Goal: Information Seeking & Learning: Learn about a topic

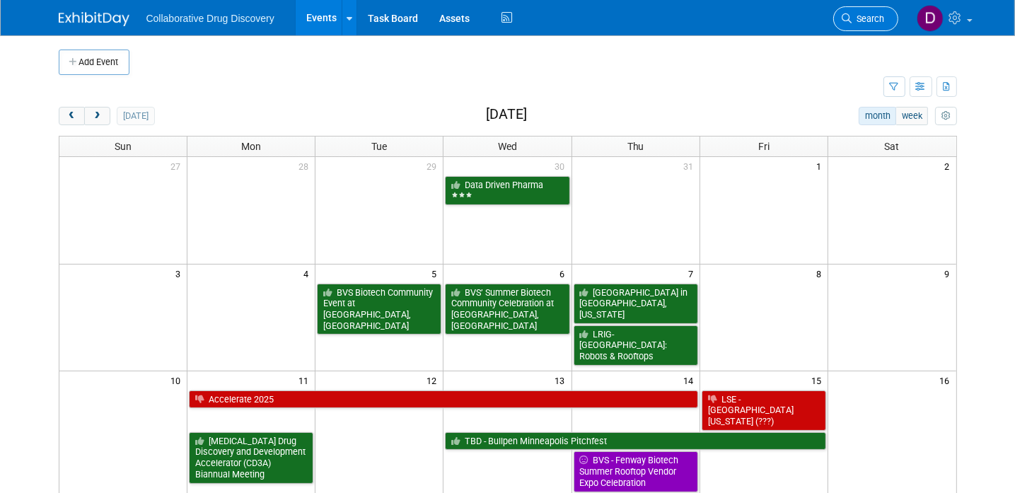
click at [855, 22] on span "Search" at bounding box center [869, 18] width 33 height 11
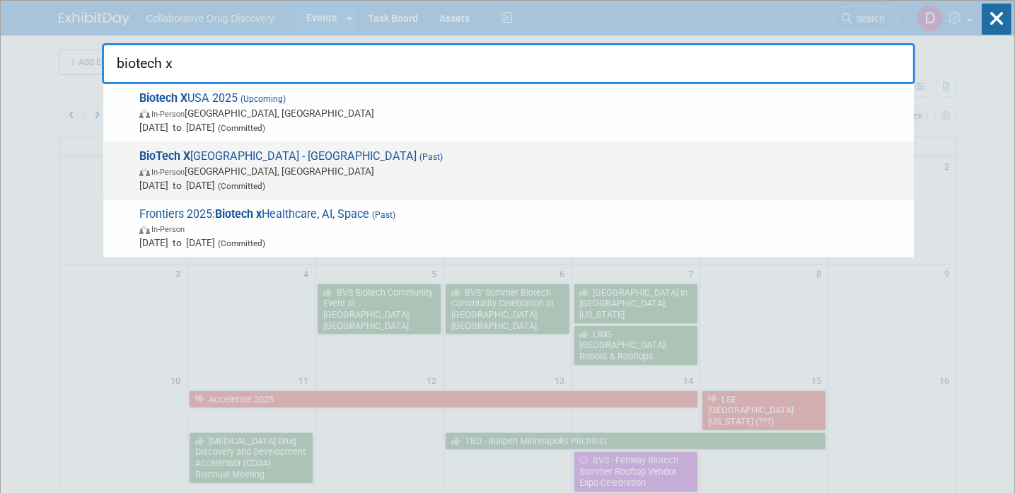
type input "biotech x"
click at [384, 155] on span "BioTech X [GEOGRAPHIC_DATA] - [GEOGRAPHIC_DATA] (Past) In-Person [GEOGRAPHIC_DA…" at bounding box center [521, 170] width 772 height 43
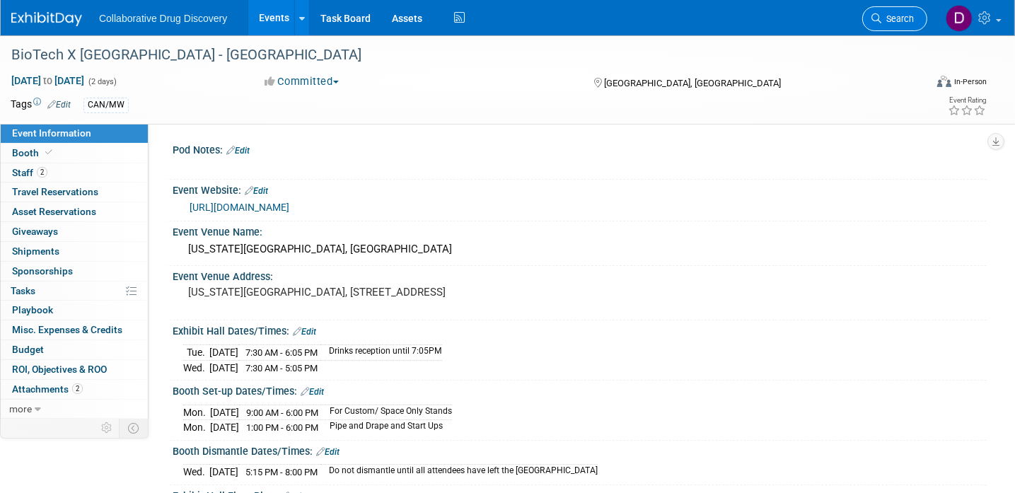
click at [909, 21] on span "Search" at bounding box center [898, 18] width 33 height 11
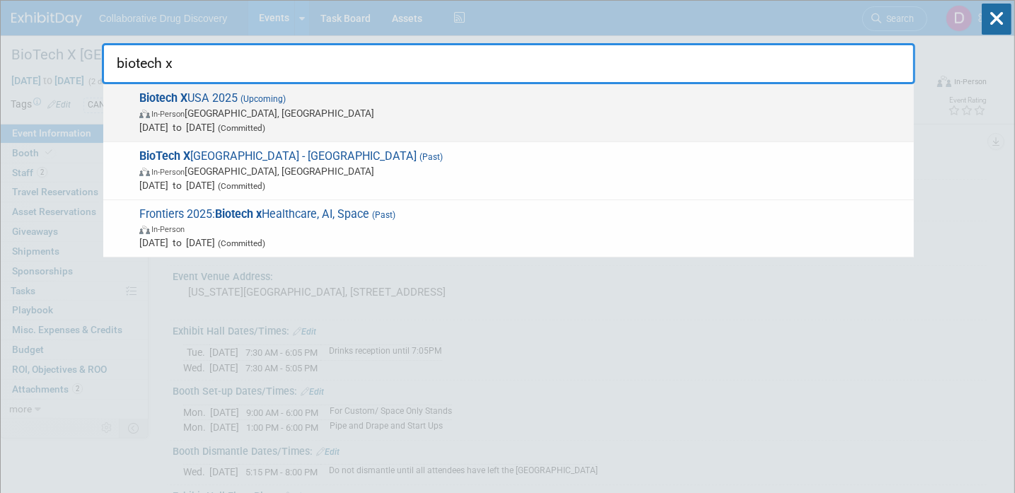
type input "biotech x"
click at [299, 102] on span "Biotech X USA 2025 (Upcoming) In-Person Philadelphia, PA Sep 16, 2025 to Sep 17…" at bounding box center [521, 112] width 772 height 43
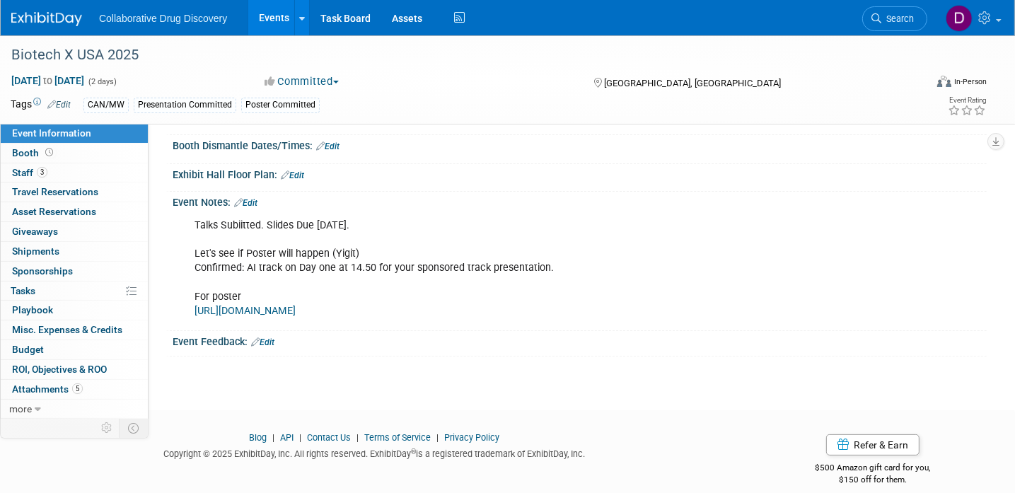
scroll to position [244, 0]
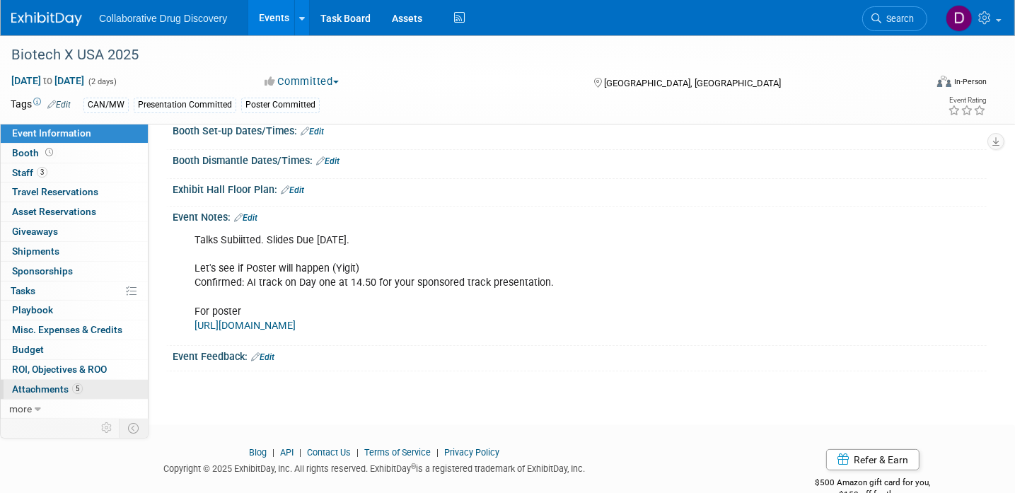
click at [69, 388] on span "Attachments 5" at bounding box center [47, 388] width 71 height 11
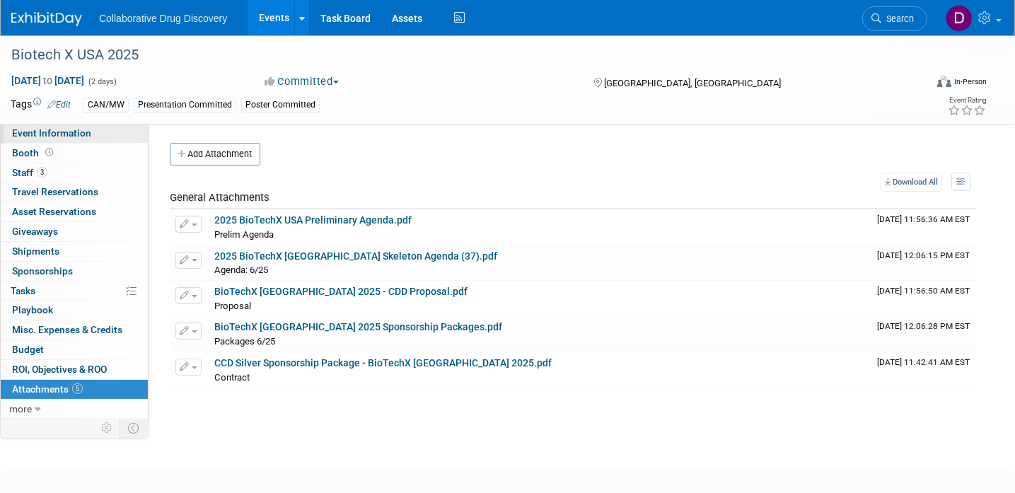
click at [72, 134] on span "Event Information" at bounding box center [51, 132] width 79 height 11
